Goal: Information Seeking & Learning: Learn about a topic

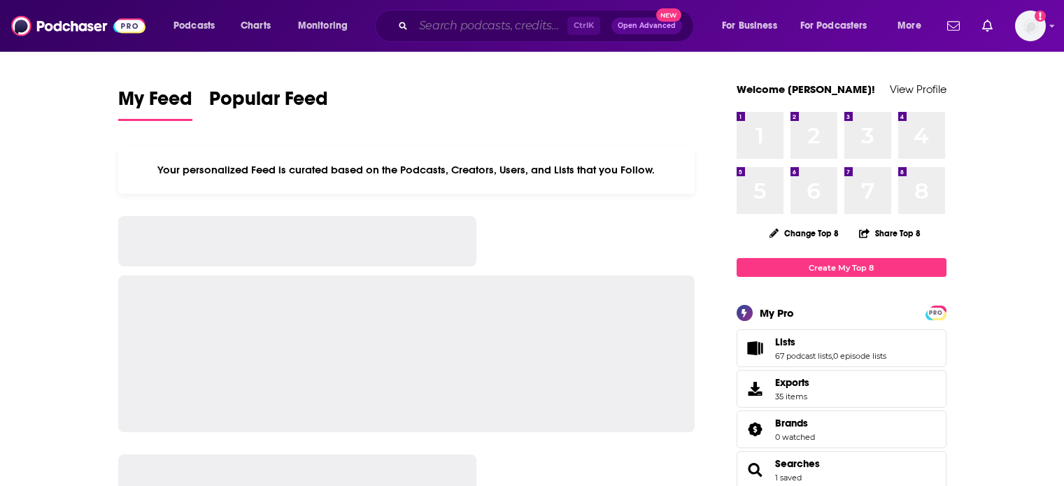
click at [520, 25] on input "Search podcasts, credits, & more..." at bounding box center [490, 26] width 154 height 22
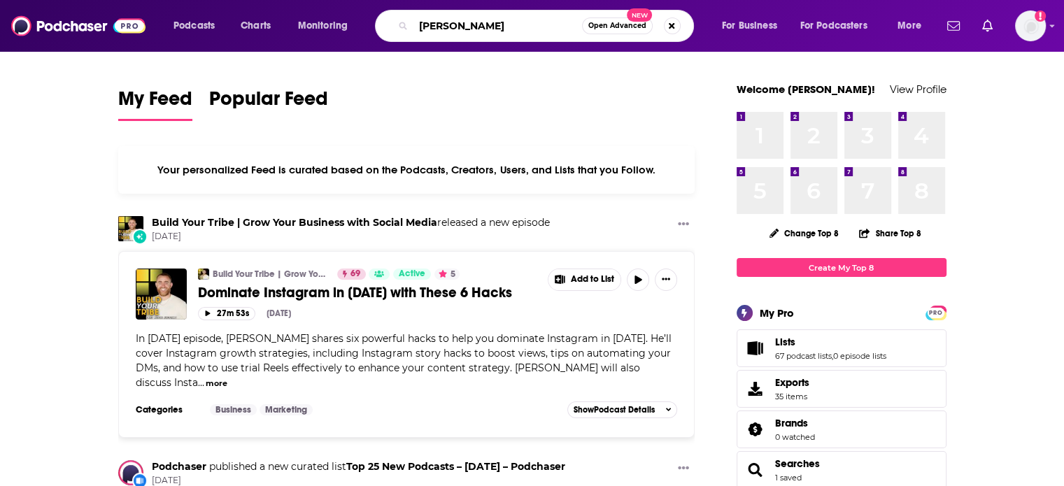
type input "[PERSON_NAME]"
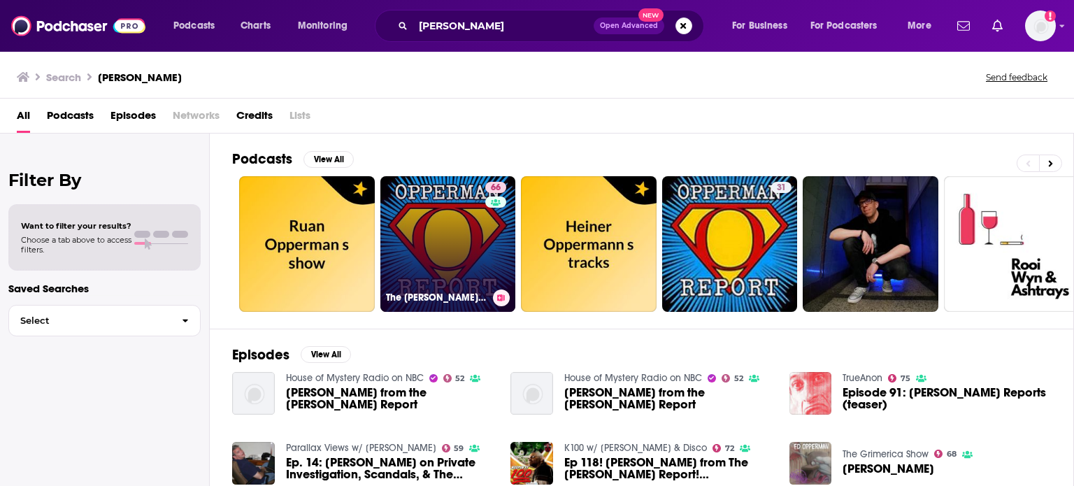
click at [450, 209] on link "66 The [PERSON_NAME] Report'" at bounding box center [448, 244] width 136 height 136
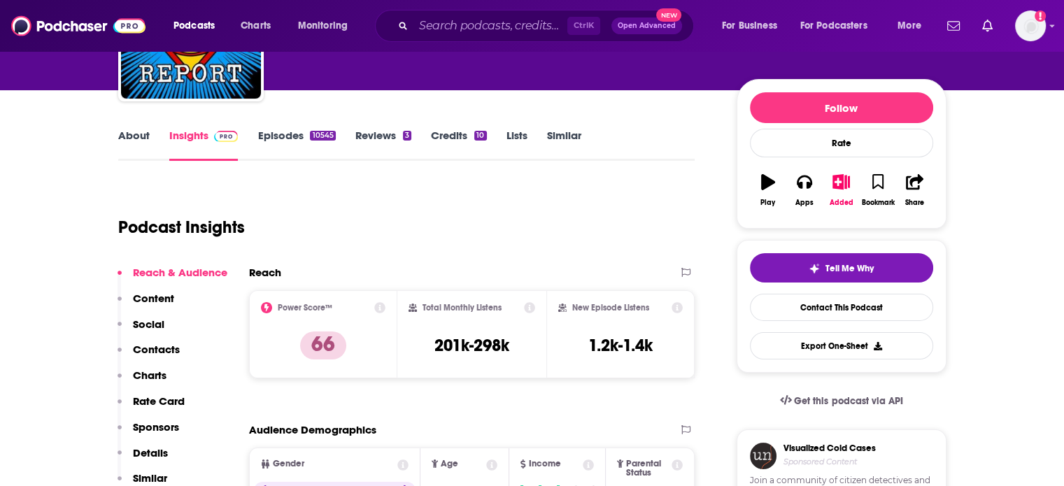
scroll to position [140, 0]
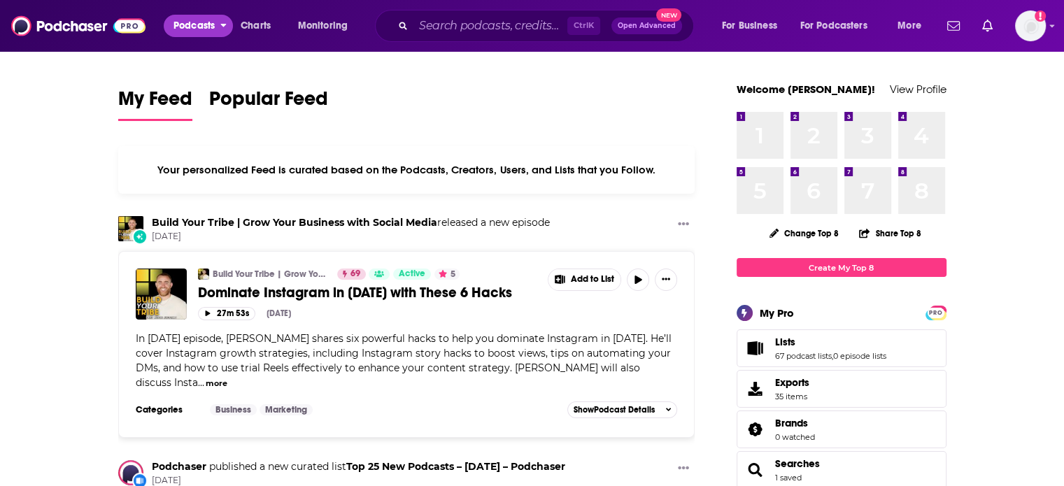
click at [183, 25] on span "Podcasts" at bounding box center [193, 26] width 41 height 20
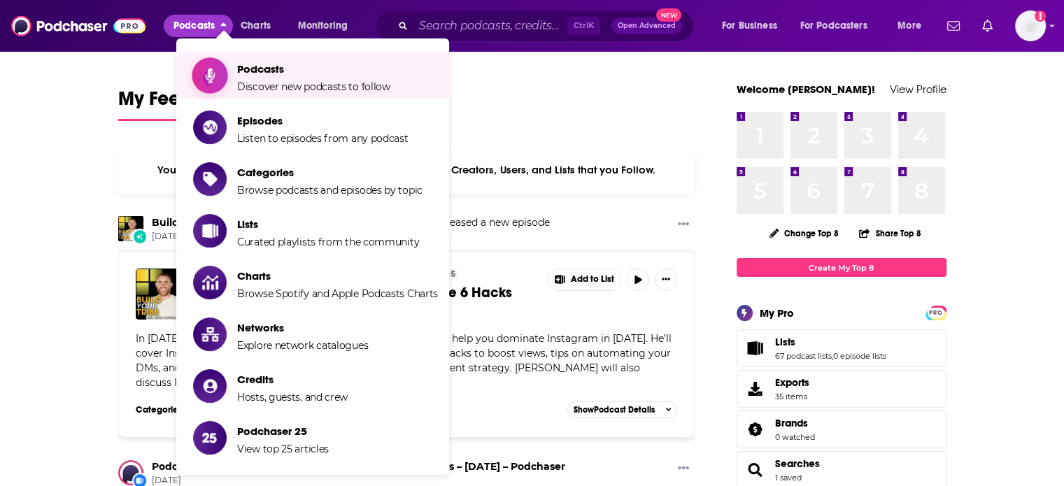
click at [201, 79] on icon "Show item sub-menu" at bounding box center [209, 75] width 17 height 18
